Goal: Task Accomplishment & Management: Manage account settings

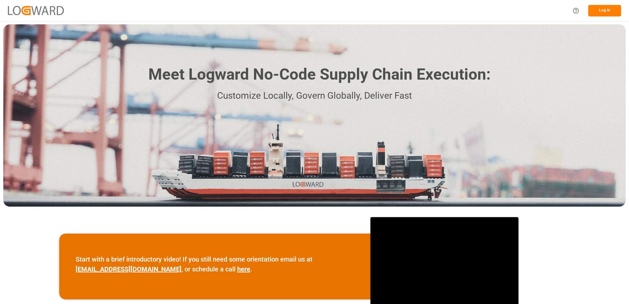
click at [606, 10] on button "Log In" at bounding box center [605, 11] width 33 height 12
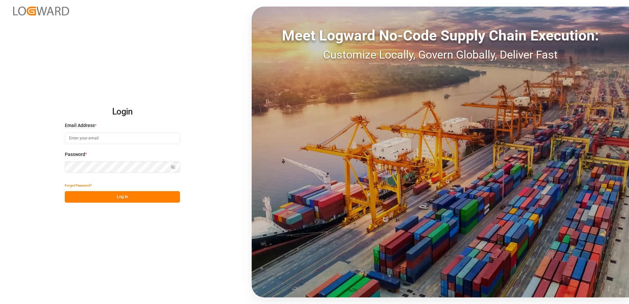
click at [105, 137] on input at bounding box center [122, 139] width 115 height 12
type input "[PERSON_NAME][EMAIL_ADDRESS][DOMAIN_NAME]"
click at [53, 169] on div "Login Email Address * [EMAIL_ADDRESS][DOMAIN_NAME] Password * Show password For…" at bounding box center [314, 152] width 629 height 304
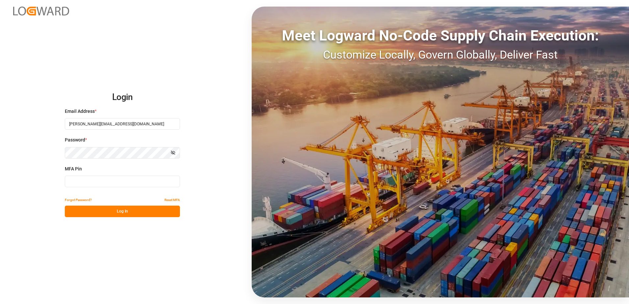
click at [79, 180] on input at bounding box center [122, 182] width 115 height 12
type input "800421"
click at [124, 213] on button "Log In" at bounding box center [122, 212] width 115 height 12
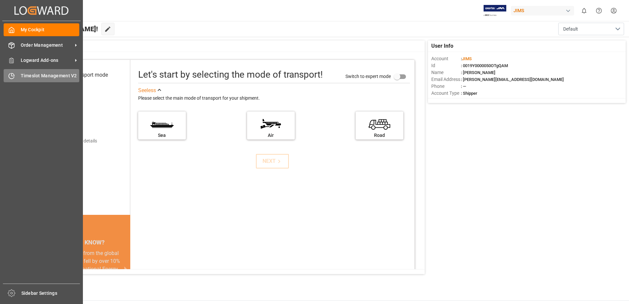
click at [13, 74] on icon at bounding box center [11, 76] width 7 height 7
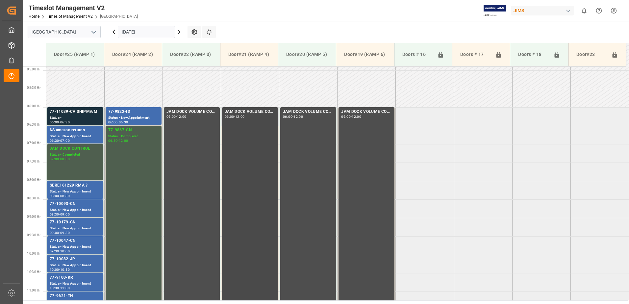
scroll to position [213, 0]
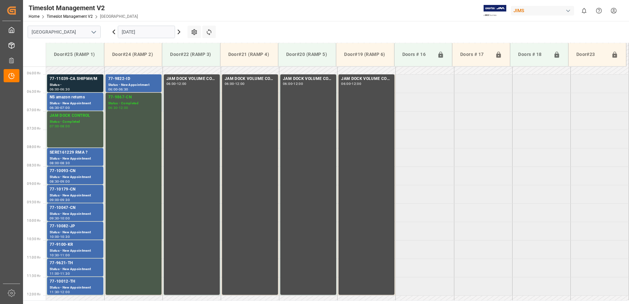
click at [127, 131] on div "77-9867-CN Status - Completed 06:30 - 12:00" at bounding box center [133, 193] width 51 height 199
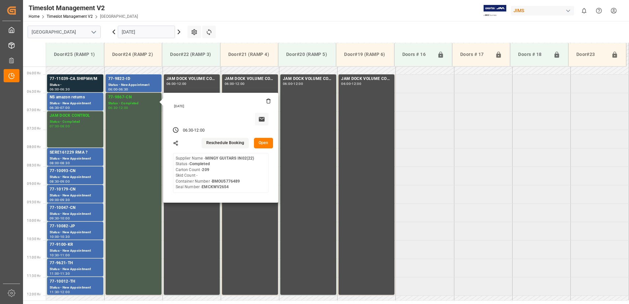
click at [266, 143] on button "Open" at bounding box center [263, 143] width 19 height 11
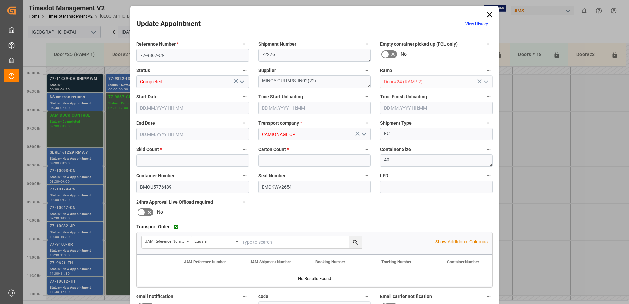
type input "0"
type input "209"
type input "[DATE] 06:30"
type input "[DATE] 12:00"
type input "[DATE] 14:05"
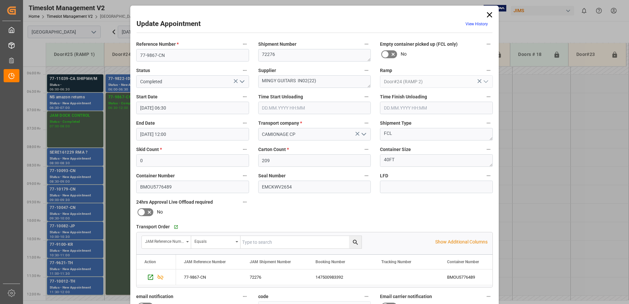
click at [242, 81] on icon "open menu" at bounding box center [242, 82] width 8 height 8
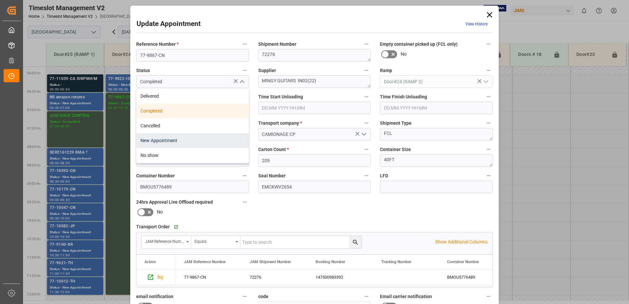
click at [193, 140] on div "New Appointment" at bounding box center [193, 140] width 112 height 15
type input "New Appointment"
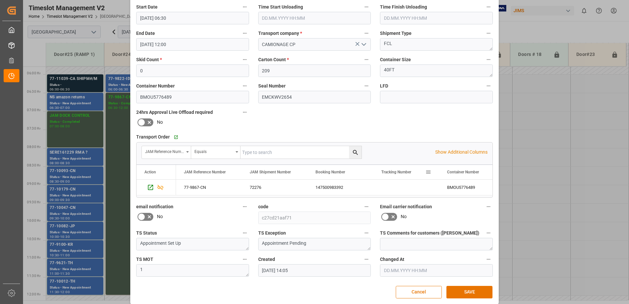
scroll to position [96, 0]
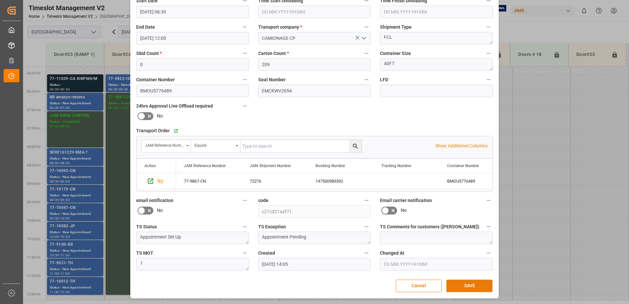
click at [469, 288] on button "SAVE" at bounding box center [470, 286] width 46 height 13
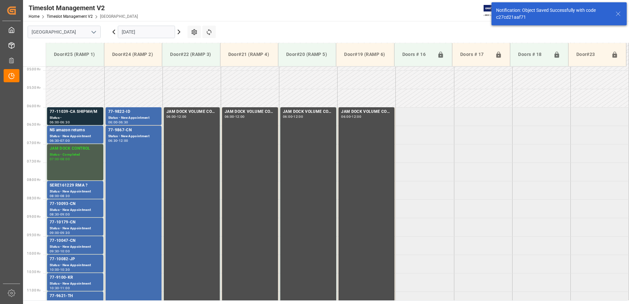
scroll to position [213, 0]
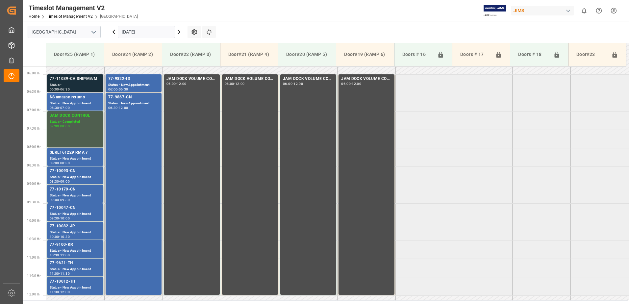
click at [73, 84] on div "Status -" at bounding box center [75, 85] width 51 height 6
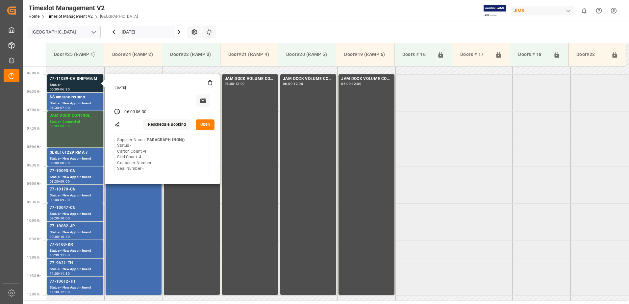
click at [207, 125] on button "Open" at bounding box center [205, 124] width 19 height 11
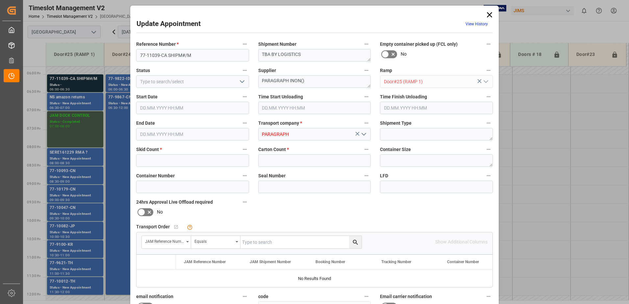
type input "4"
type input "[DATE] 06:00"
type input "[DATE] 06:30"
type input "[DATE] 17:26"
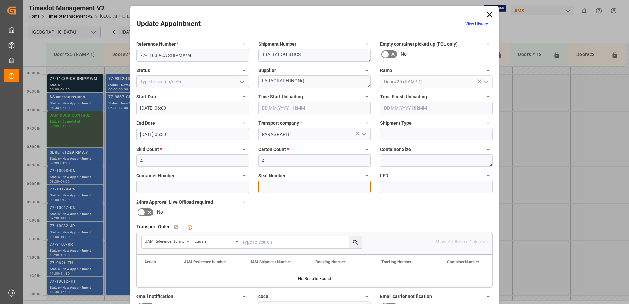
click at [277, 185] on input at bounding box center [314, 187] width 113 height 13
click at [277, 184] on input at bounding box center [314, 187] width 113 height 13
click at [256, 243] on input "text" at bounding box center [301, 242] width 121 height 13
type input "77-11039-ca"
click at [356, 244] on icon "search button" at bounding box center [355, 242] width 5 height 5
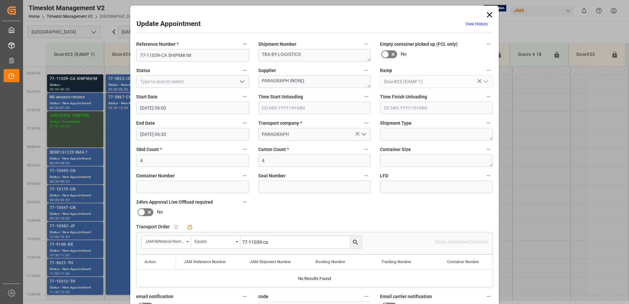
click at [488, 15] on icon at bounding box center [489, 14] width 5 height 5
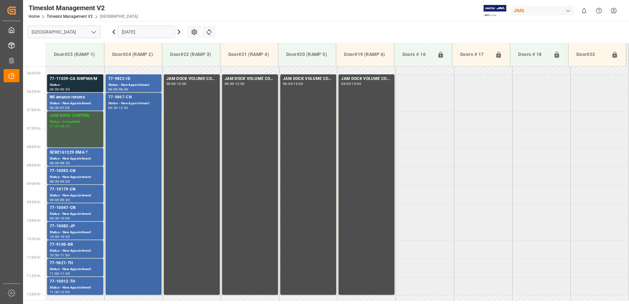
click at [133, 135] on div "77-9867-CN Status - New Appointment 06:30 - 12:00" at bounding box center [133, 193] width 51 height 199
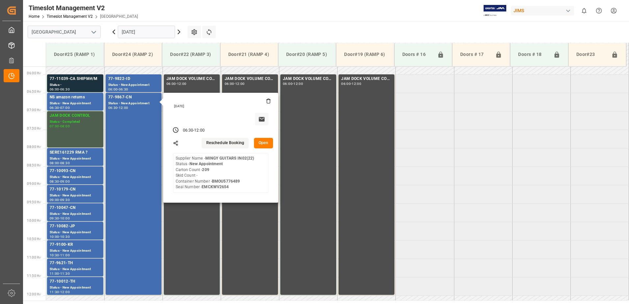
click at [265, 143] on button "Open" at bounding box center [263, 143] width 19 height 11
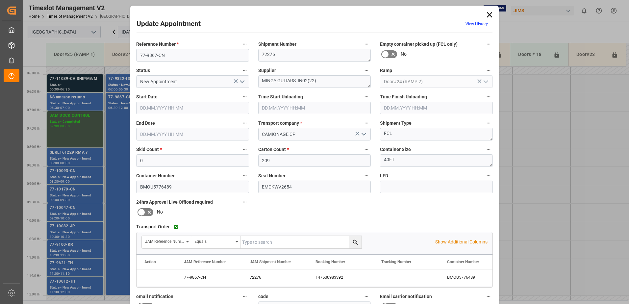
type input "[DATE] 06:30"
type input "[DATE] 12:00"
type input "[DATE] 14:05"
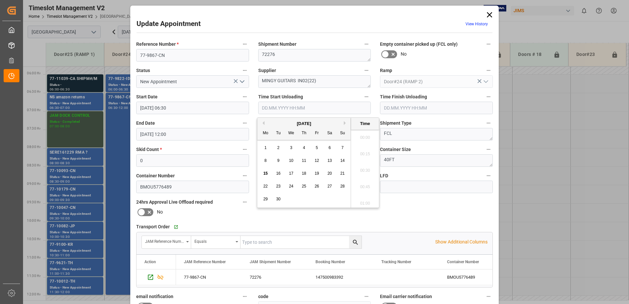
click at [275, 108] on input "text" at bounding box center [314, 108] width 113 height 13
click at [265, 173] on span "15" at bounding box center [265, 173] width 4 height 5
click at [364, 185] on li "06:30" at bounding box center [365, 185] width 28 height 16
type input "[DATE] 06:30"
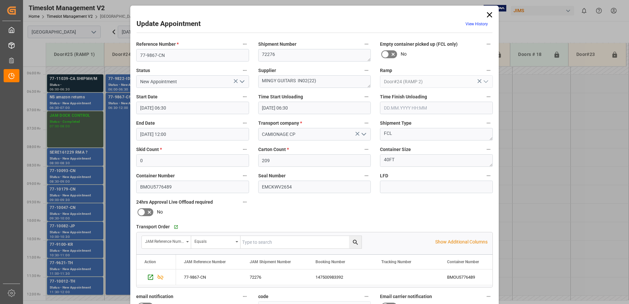
click at [239, 80] on icon "open menu" at bounding box center [242, 82] width 8 height 8
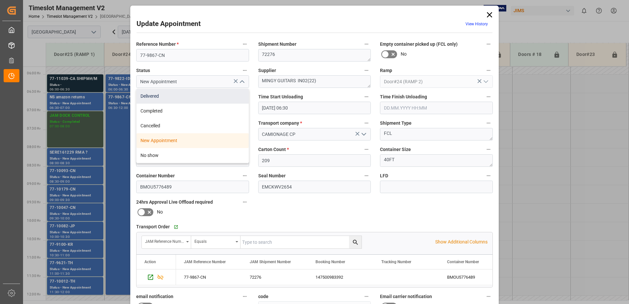
click at [209, 94] on div "Delivered" at bounding box center [193, 96] width 112 height 15
type input "Delivered"
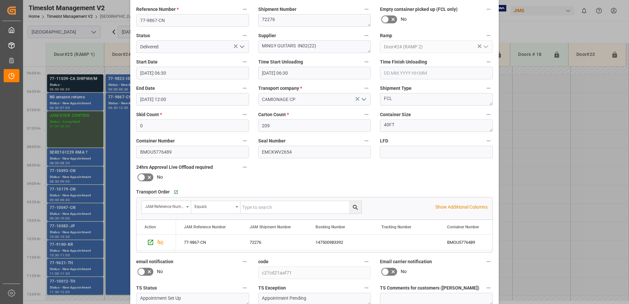
scroll to position [96, 0]
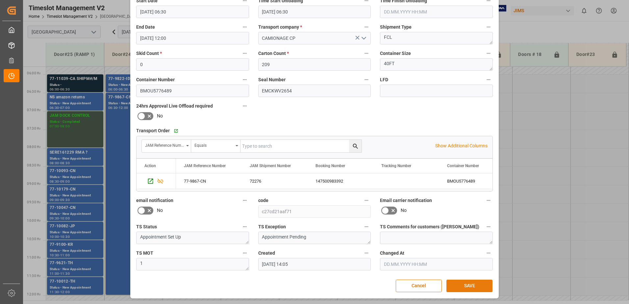
click at [472, 290] on button "SAVE" at bounding box center [470, 286] width 46 height 13
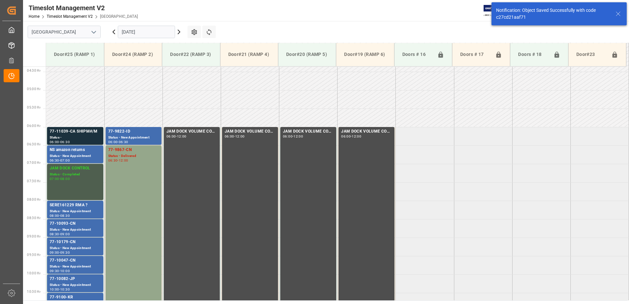
scroll to position [180, 0]
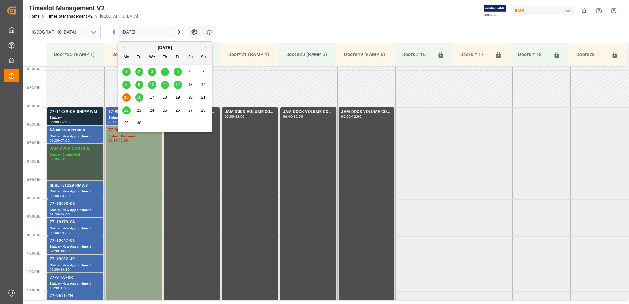
click at [159, 29] on input "[DATE]" at bounding box center [146, 32] width 57 height 13
click at [141, 98] on span "16" at bounding box center [139, 97] width 4 height 5
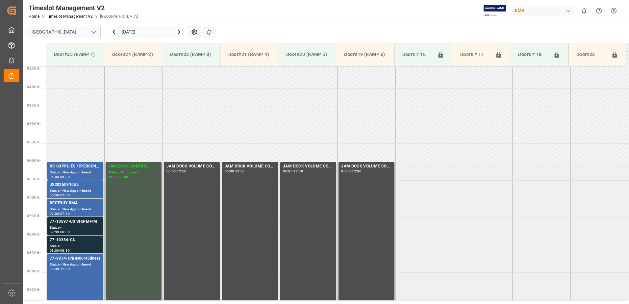
scroll to position [217, 0]
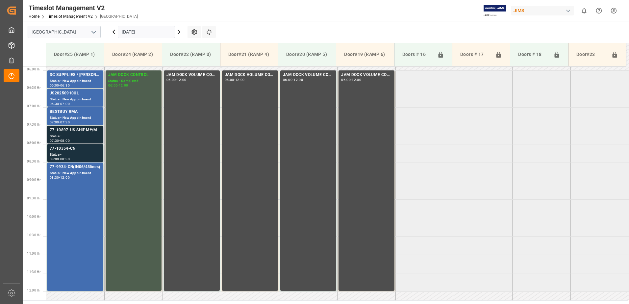
click at [77, 133] on div "77-10897-US SHIPM#/M" at bounding box center [75, 130] width 51 height 7
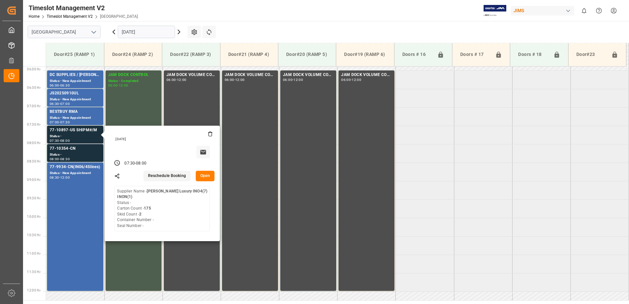
click at [207, 175] on button "Open" at bounding box center [205, 176] width 19 height 11
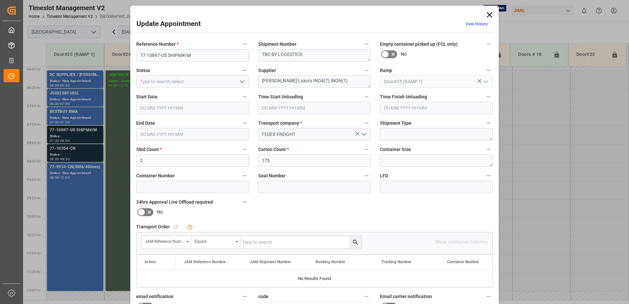
type input "[DATE] 07:30"
type input "[DATE] 08:00"
type input "[DATE] 12:14"
click at [274, 242] on input "text" at bounding box center [301, 242] width 121 height 13
type input "77-10897-[GEOGRAPHIC_DATA]"
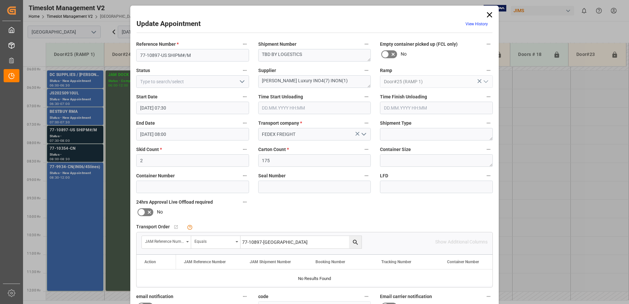
click at [356, 243] on icon "search button" at bounding box center [355, 242] width 7 height 7
click at [489, 15] on icon at bounding box center [489, 14] width 9 height 9
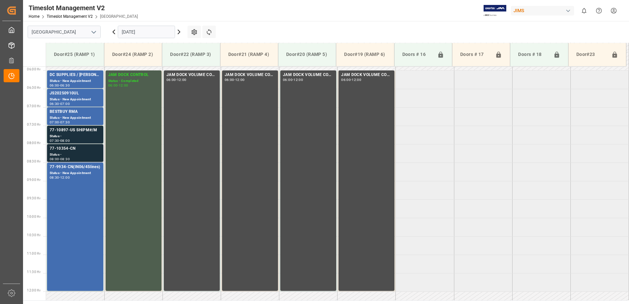
click at [86, 154] on div "Status -" at bounding box center [75, 155] width 51 height 6
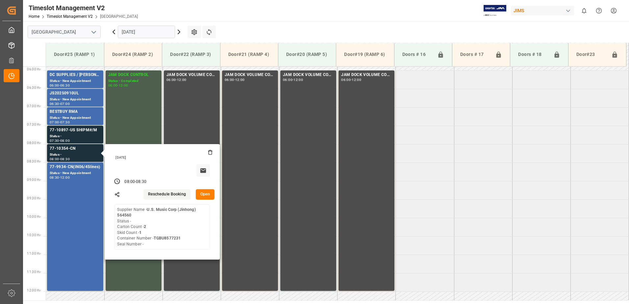
click at [206, 194] on button "Open" at bounding box center [205, 194] width 19 height 11
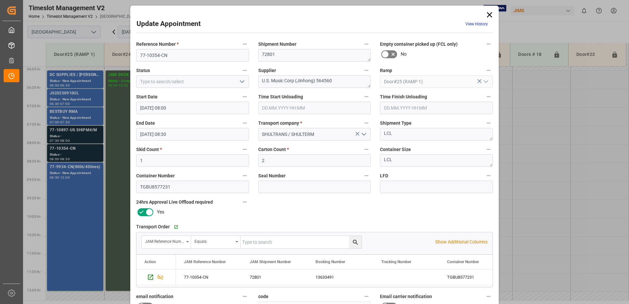
click at [489, 14] on icon at bounding box center [489, 14] width 9 height 9
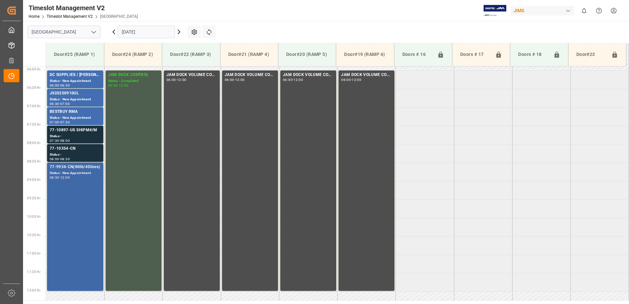
click at [77, 187] on div "77-9934-CN(IN06/45lines) Status - New Appointment 08:30 - 12:00" at bounding box center [75, 227] width 51 height 126
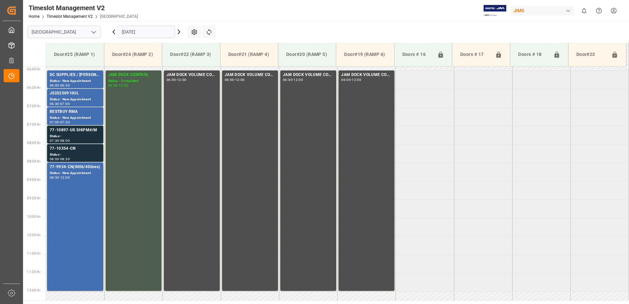
click at [179, 32] on icon at bounding box center [179, 32] width 8 height 8
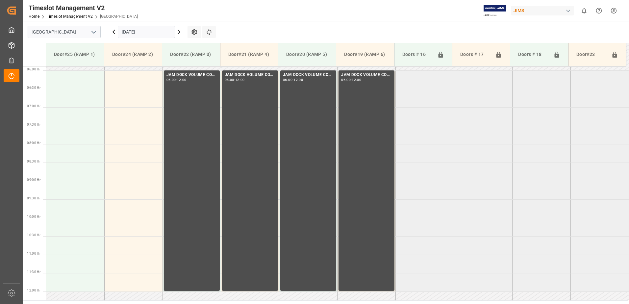
click at [114, 33] on icon at bounding box center [114, 32] width 2 height 4
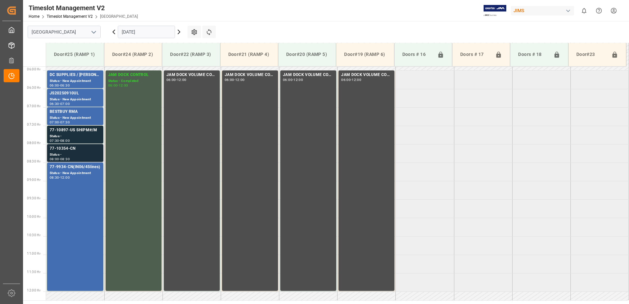
click at [80, 152] on div "Status -" at bounding box center [75, 155] width 51 height 6
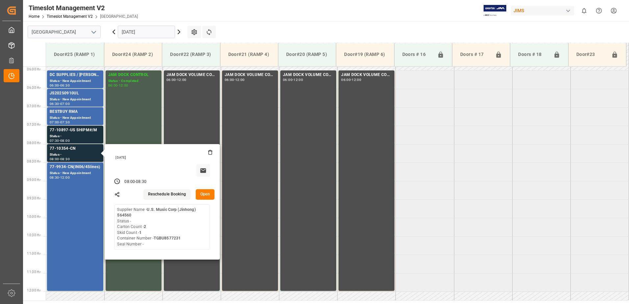
click at [206, 193] on button "Open" at bounding box center [205, 194] width 19 height 11
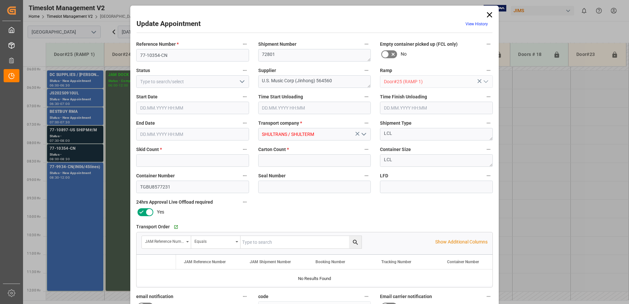
type input "1"
type input "2"
type input "[DATE] 08:00"
type input "[DATE] 08:30"
type input "[DATE] 19:50"
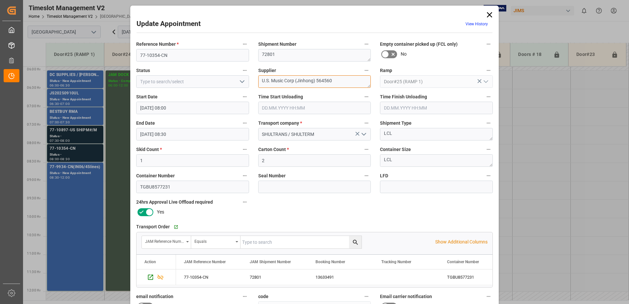
drag, startPoint x: 345, startPoint y: 83, endPoint x: 295, endPoint y: 82, distance: 50.4
click at [295, 82] on textarea "U.S. Music Corp (Jinhong) 564560" at bounding box center [314, 81] width 113 height 13
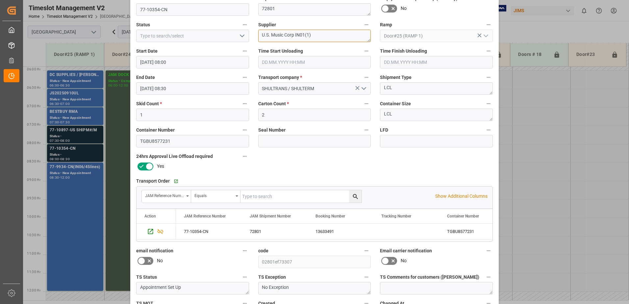
scroll to position [96, 0]
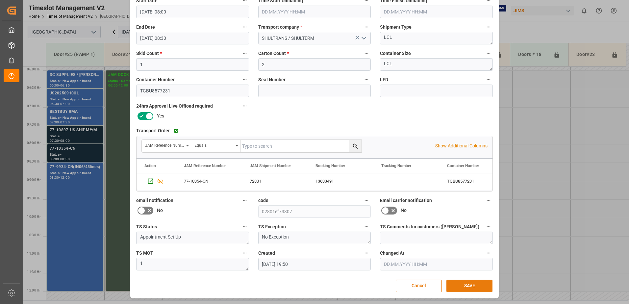
type textarea "U.S. Music Corp IN01(1)"
click at [464, 286] on button "SAVE" at bounding box center [470, 286] width 46 height 13
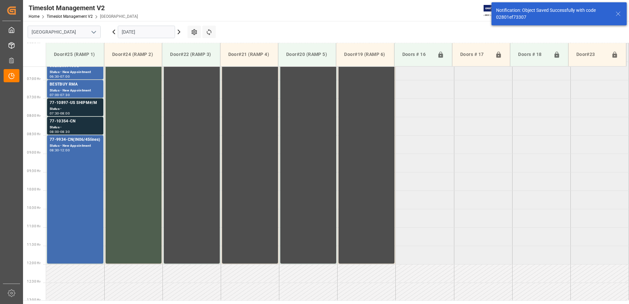
scroll to position [254, 0]
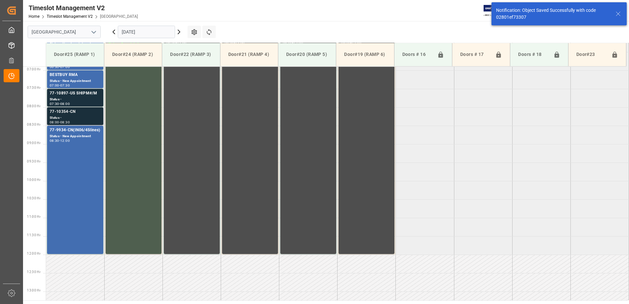
click at [75, 116] on div "Status -" at bounding box center [75, 118] width 51 height 6
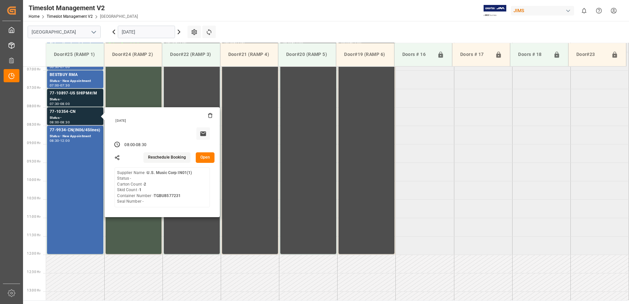
click at [204, 156] on button "Open" at bounding box center [205, 157] width 19 height 11
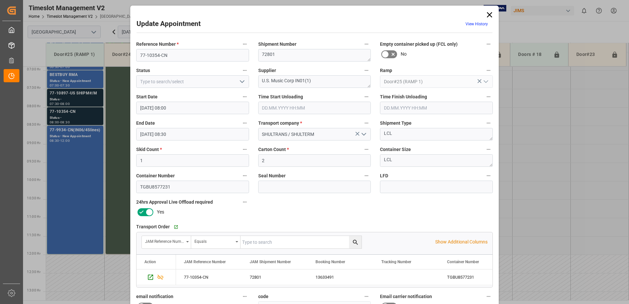
click at [241, 82] on polyline "open menu" at bounding box center [242, 82] width 4 height 2
click at [205, 143] on div "New Appointment" at bounding box center [193, 140] width 112 height 15
type input "New Appointment"
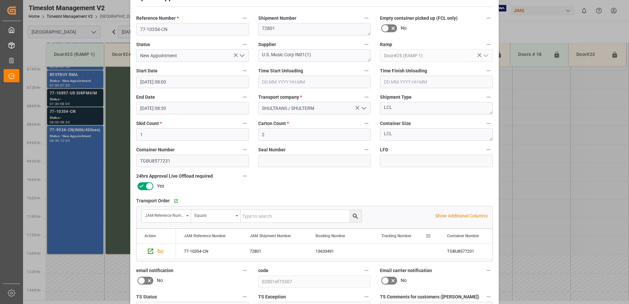
scroll to position [96, 0]
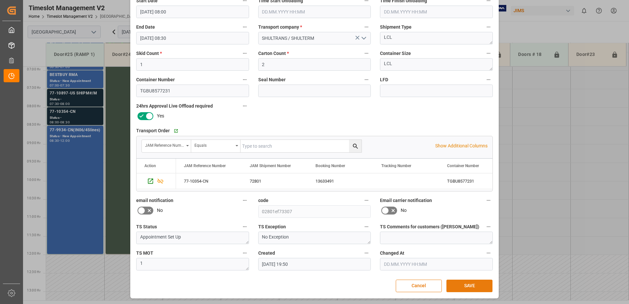
click at [472, 284] on button "SAVE" at bounding box center [470, 286] width 46 height 13
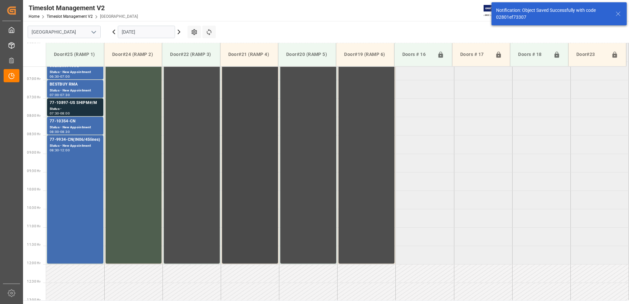
scroll to position [254, 0]
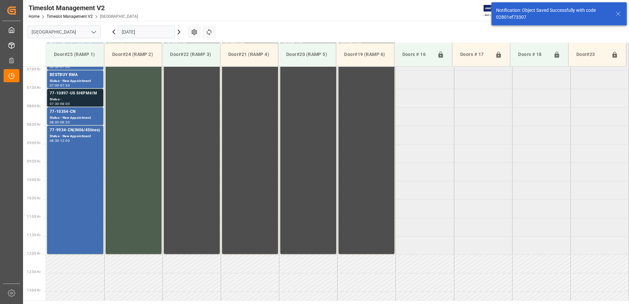
click at [74, 96] on div "77-10897-US SHIPM#/M" at bounding box center [75, 93] width 51 height 7
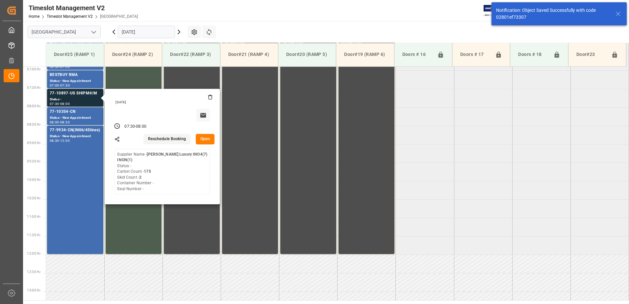
click at [209, 137] on button "Open" at bounding box center [205, 139] width 19 height 11
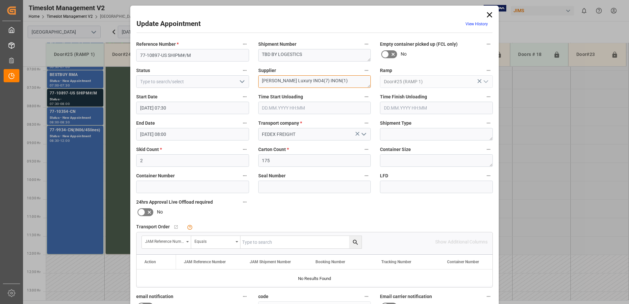
click at [325, 81] on textarea "[PERSON_NAME] Luxury INO4(7) INON(1)" at bounding box center [314, 81] width 113 height 13
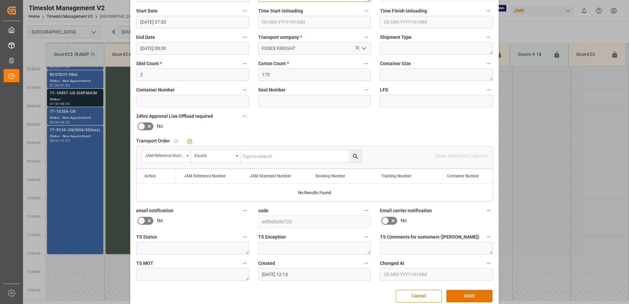
scroll to position [96, 0]
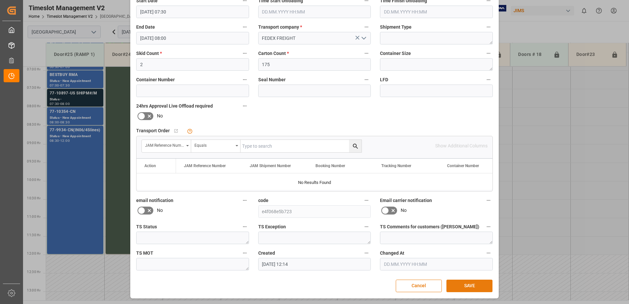
type textarea "[PERSON_NAME] Luxury INO4(7) INON(2)"
click at [474, 286] on button "SAVE" at bounding box center [470, 286] width 46 height 13
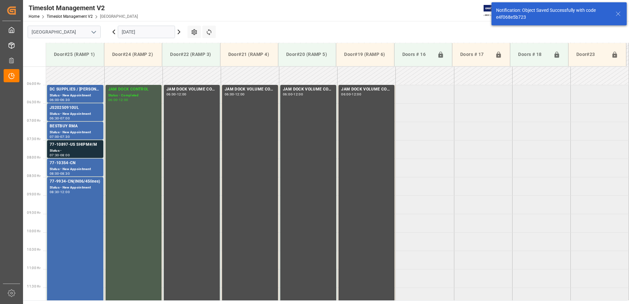
scroll to position [217, 0]
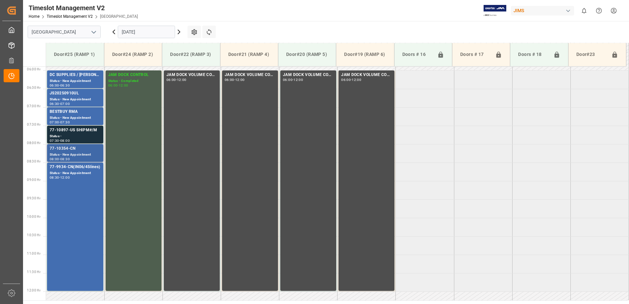
click at [74, 153] on div "Status - New Appointment" at bounding box center [75, 155] width 51 height 6
click at [66, 113] on div "BESTBUY RMA" at bounding box center [75, 112] width 51 height 7
click at [73, 97] on div "Status - New Appointment" at bounding box center [75, 100] width 51 height 6
click at [70, 79] on div "Status - New Appointment" at bounding box center [75, 81] width 51 height 6
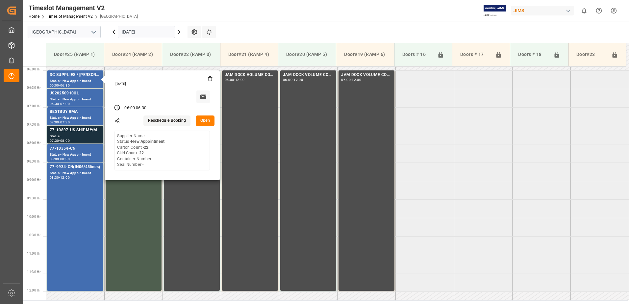
click at [490, 154] on tabel "DC SUPPLIES / [PERSON_NAME] Status - New Appointment 06:00 - 06:30 [DATE] 06:00…" at bounding box center [337, 291] width 583 height 885
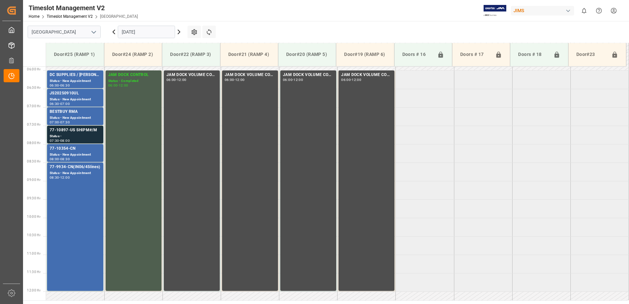
click at [181, 32] on icon at bounding box center [179, 32] width 8 height 8
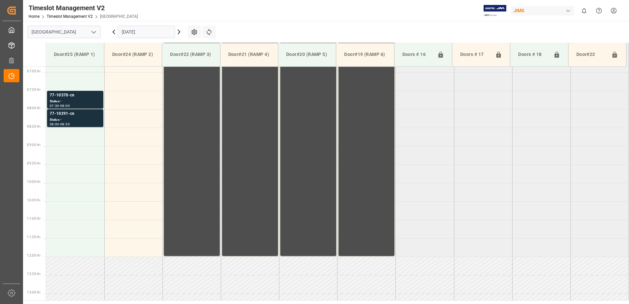
scroll to position [254, 0]
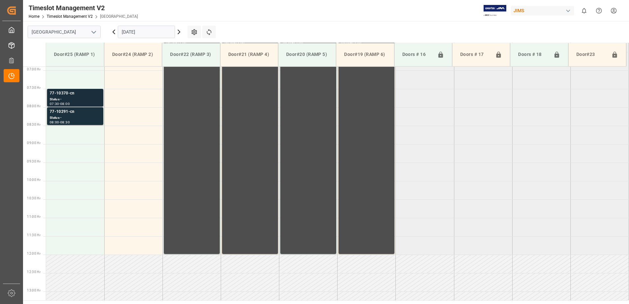
click at [78, 98] on div "Status -" at bounding box center [75, 100] width 51 height 6
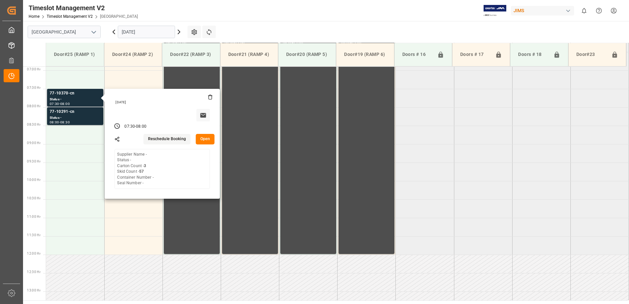
click at [206, 138] on button "Open" at bounding box center [205, 139] width 19 height 11
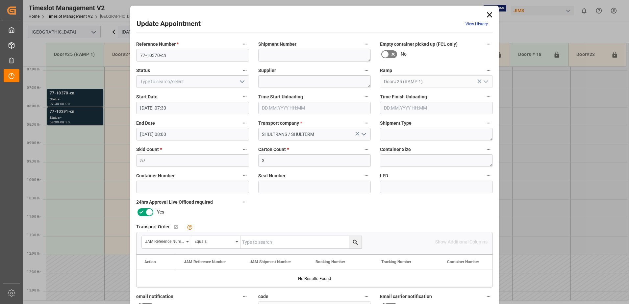
click at [271, 243] on input "text" at bounding box center [301, 242] width 121 height 13
type input "77-10370-cn"
click at [353, 242] on icon "search button" at bounding box center [355, 242] width 7 height 7
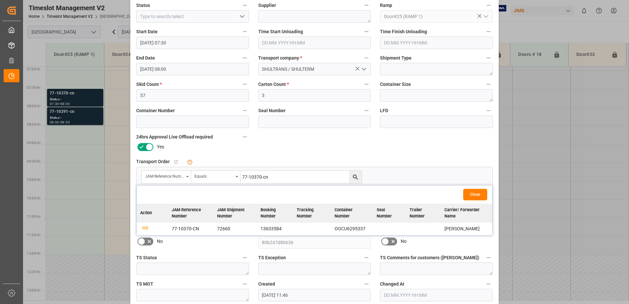
scroll to position [66, 0]
click at [144, 226] on icon "button" at bounding box center [145, 227] width 8 height 8
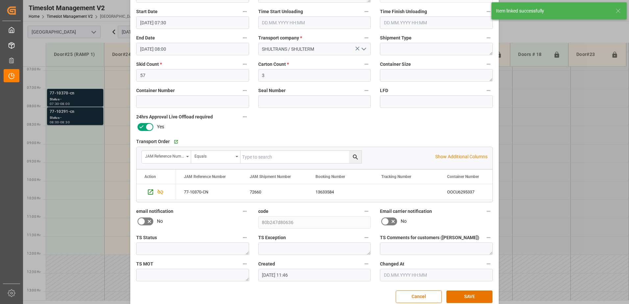
scroll to position [96, 0]
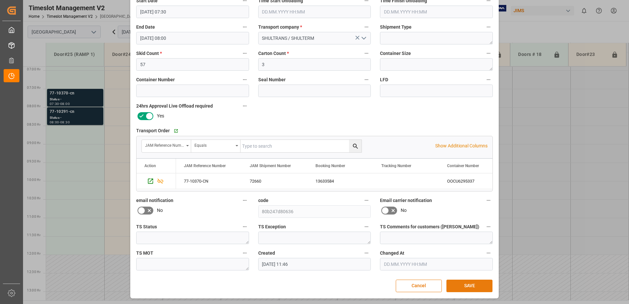
click at [467, 283] on button "SAVE" at bounding box center [470, 286] width 46 height 13
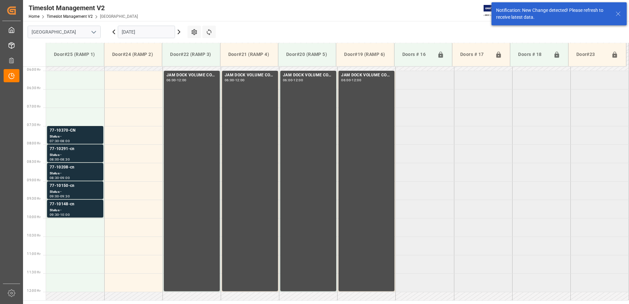
scroll to position [217, 0]
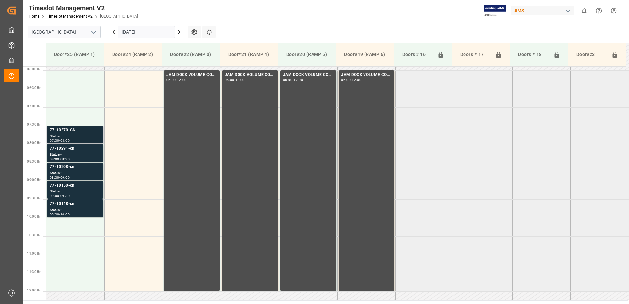
click at [78, 135] on div "Status -" at bounding box center [75, 137] width 51 height 6
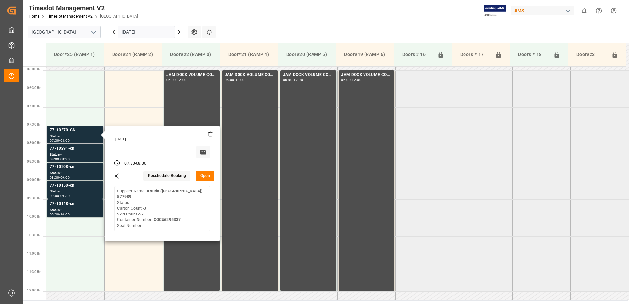
click at [207, 174] on button "Open" at bounding box center [205, 176] width 19 height 11
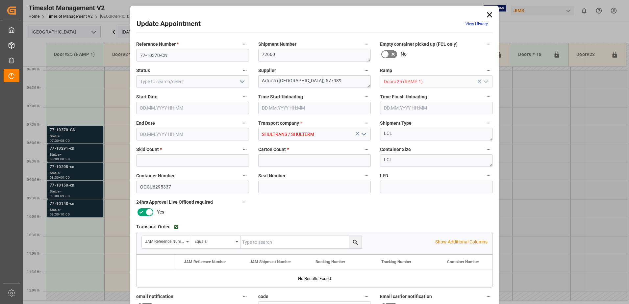
type input "57"
type input "3"
type input "[DATE] 07:30"
type input "[DATE] 08:00"
type input "[DATE] 11:46"
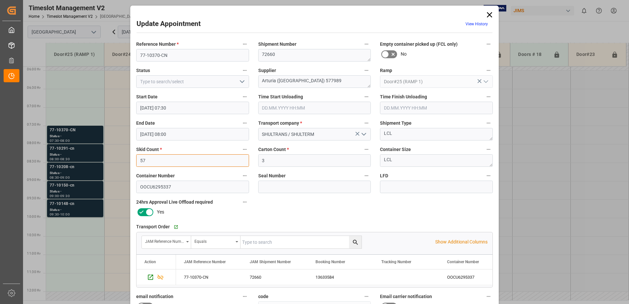
click at [148, 161] on input "57" at bounding box center [192, 160] width 113 height 13
type input "5"
type input "3"
click at [264, 161] on input "3" at bounding box center [314, 160] width 113 height 13
type input "57"
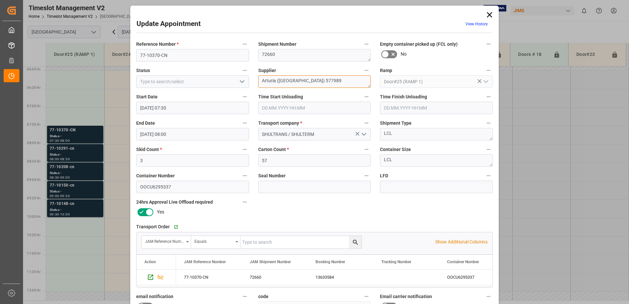
drag, startPoint x: 325, startPoint y: 81, endPoint x: 276, endPoint y: 82, distance: 48.7
click at [276, 82] on textarea "Arturia ([GEOGRAPHIC_DATA]) 577989" at bounding box center [314, 81] width 113 height 13
type textarea "Arturia IN01(16)"
click at [241, 82] on icon "open menu" at bounding box center [242, 82] width 8 height 8
click at [199, 141] on div "New Appointment" at bounding box center [193, 140] width 112 height 15
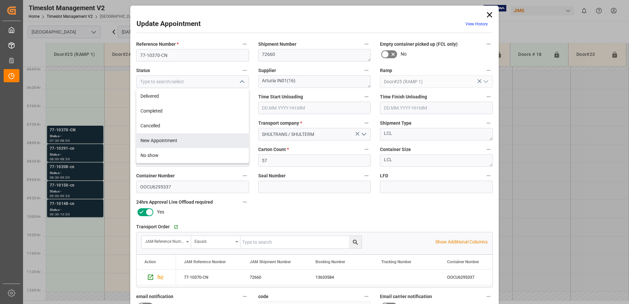
type input "New Appointment"
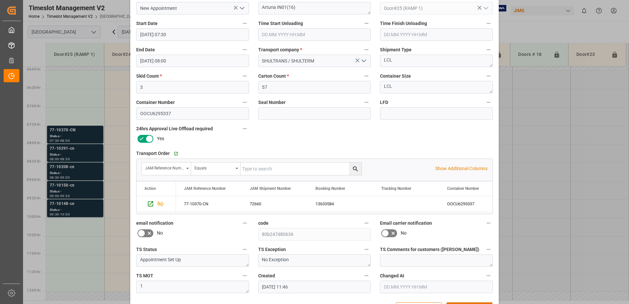
scroll to position [63, 0]
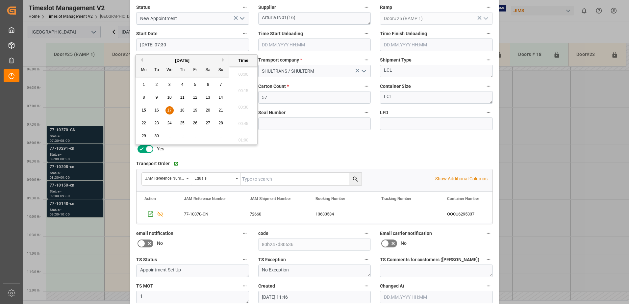
click at [185, 44] on input "[DATE] 07:30" at bounding box center [192, 45] width 113 height 13
click at [169, 110] on span "17" at bounding box center [169, 110] width 4 height 5
click at [242, 105] on li "06:00" at bounding box center [243, 105] width 28 height 16
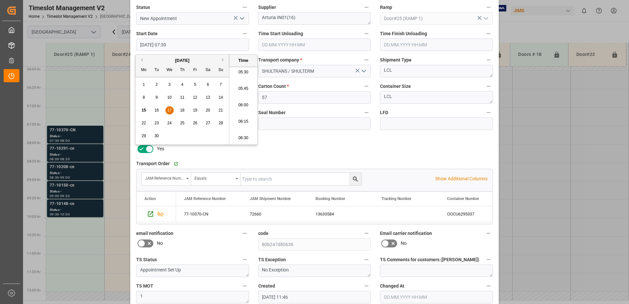
type input "[DATE] 06:00"
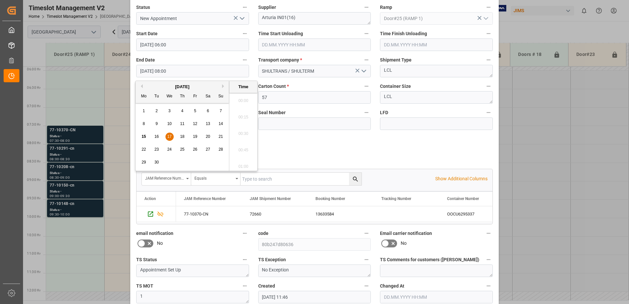
click at [180, 72] on input "[DATE] 08:00" at bounding box center [192, 71] width 113 height 13
click at [169, 135] on span "17" at bounding box center [169, 136] width 4 height 5
click at [241, 99] on li "06:30" at bounding box center [243, 99] width 28 height 16
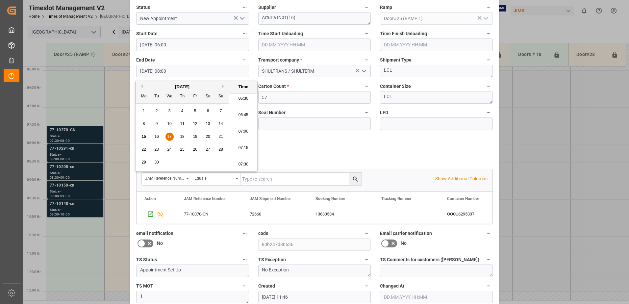
type input "[DATE] 06:30"
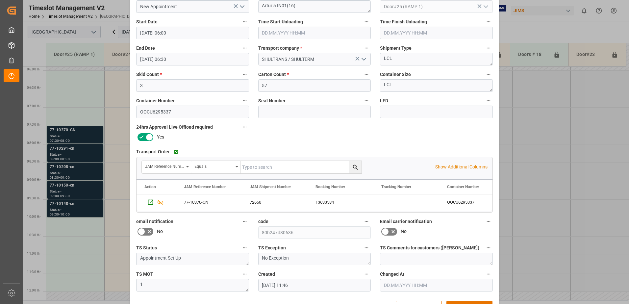
scroll to position [96, 0]
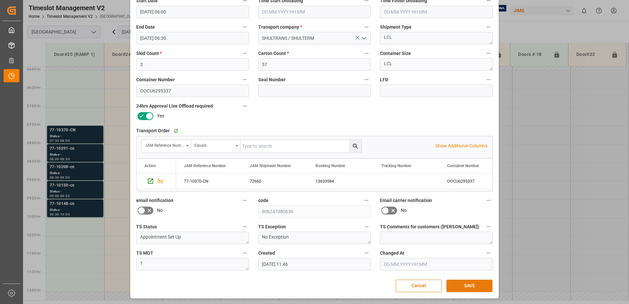
click at [481, 286] on button "SAVE" at bounding box center [470, 286] width 46 height 13
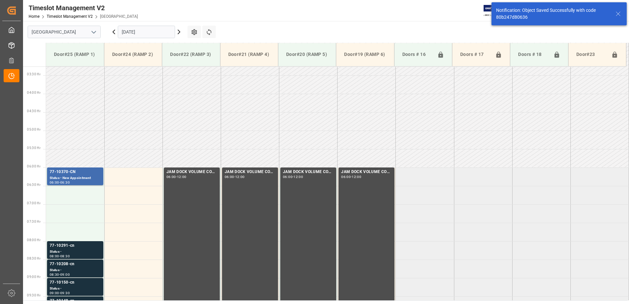
scroll to position [180, 0]
